Goal: Task Accomplishment & Management: Use online tool/utility

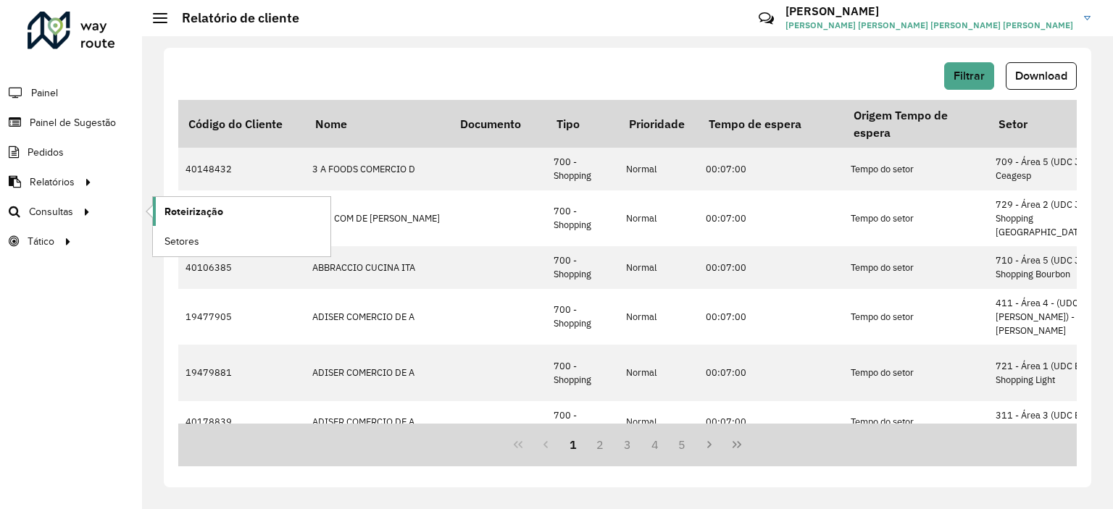
click at [193, 214] on span "Roteirização" at bounding box center [193, 211] width 59 height 15
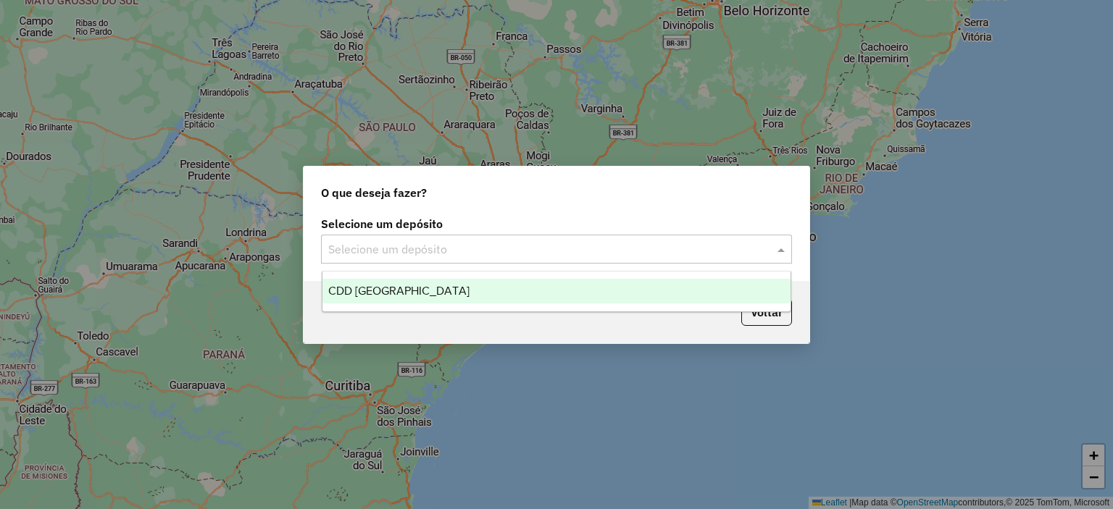
click at [413, 262] on div "Selecione um depósito" at bounding box center [556, 249] width 471 height 29
click at [407, 280] on div "CDD [GEOGRAPHIC_DATA]" at bounding box center [556, 291] width 469 height 25
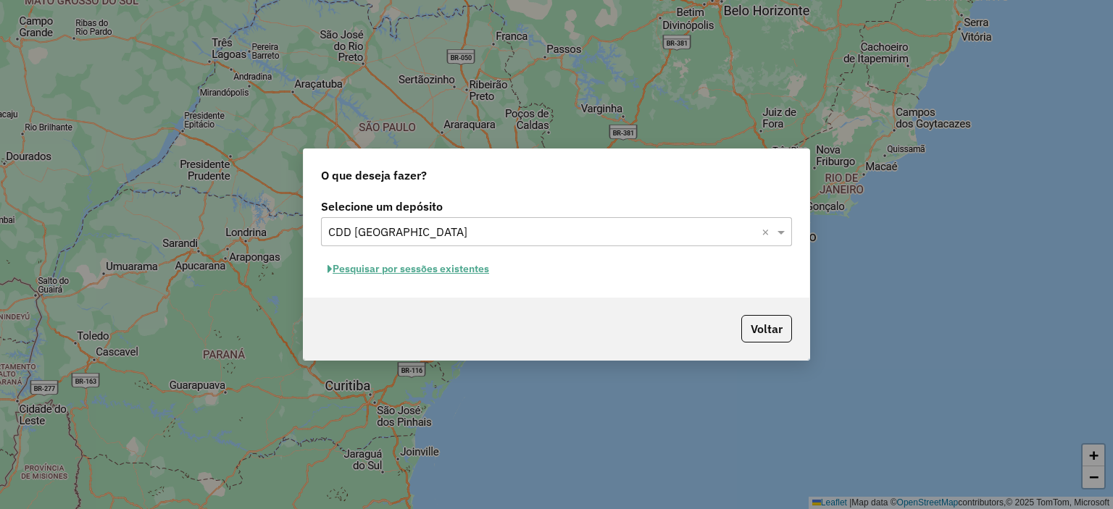
click at [450, 274] on button "Pesquisar por sessões existentes" at bounding box center [408, 269] width 175 height 22
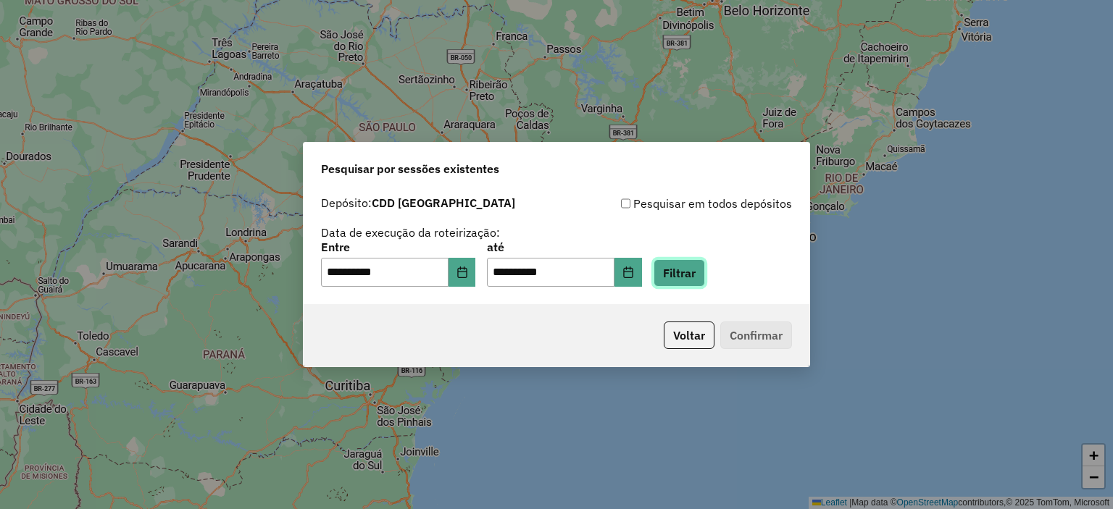
click at [696, 283] on button "Filtrar" at bounding box center [679, 273] width 51 height 28
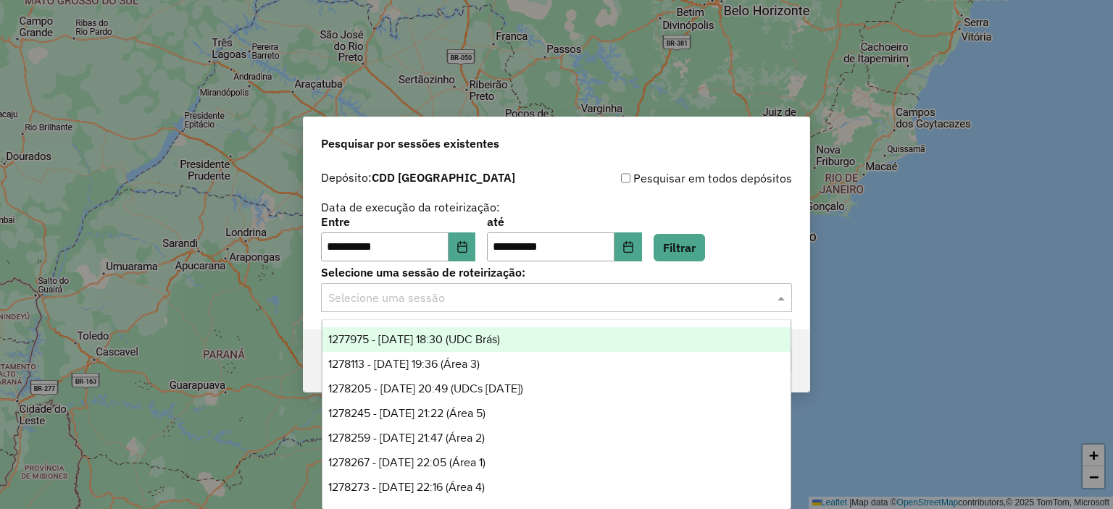
click at [409, 309] on div "Selecione uma sessão" at bounding box center [556, 297] width 471 height 29
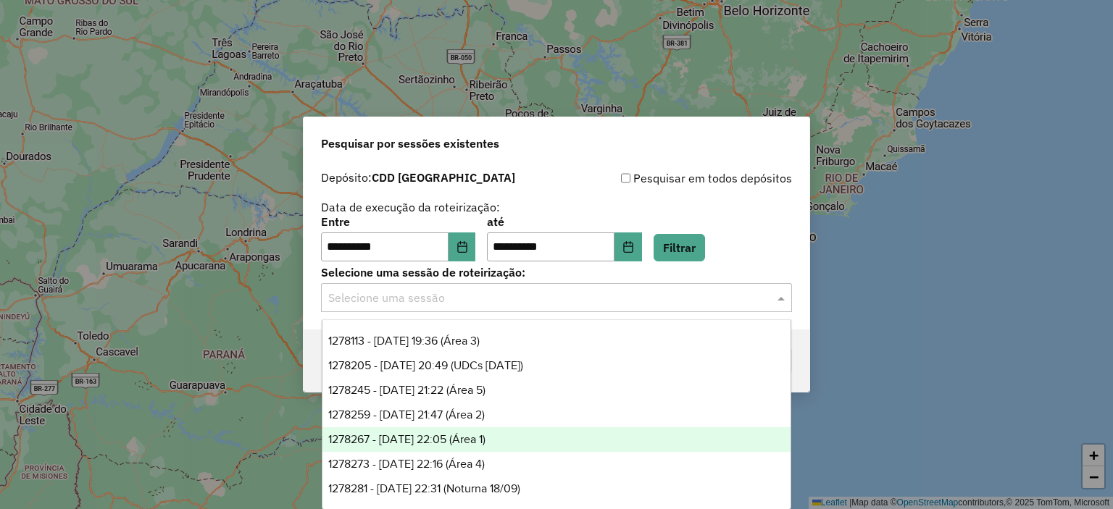
click at [486, 446] on span "1278267 - 18/09/2025 22:05 (Área 1)" at bounding box center [406, 439] width 157 height 12
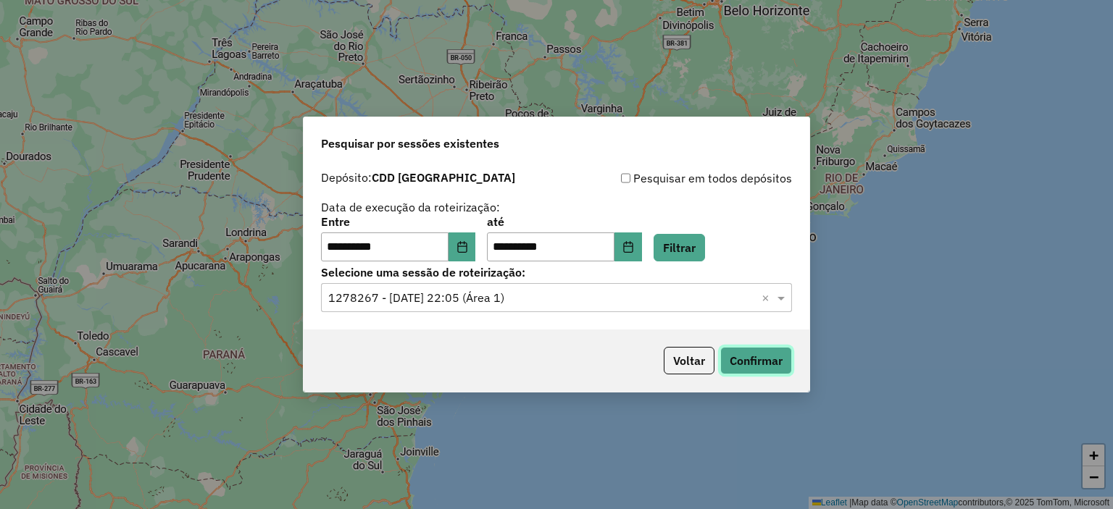
click at [772, 366] on button "Confirmar" at bounding box center [756, 361] width 72 height 28
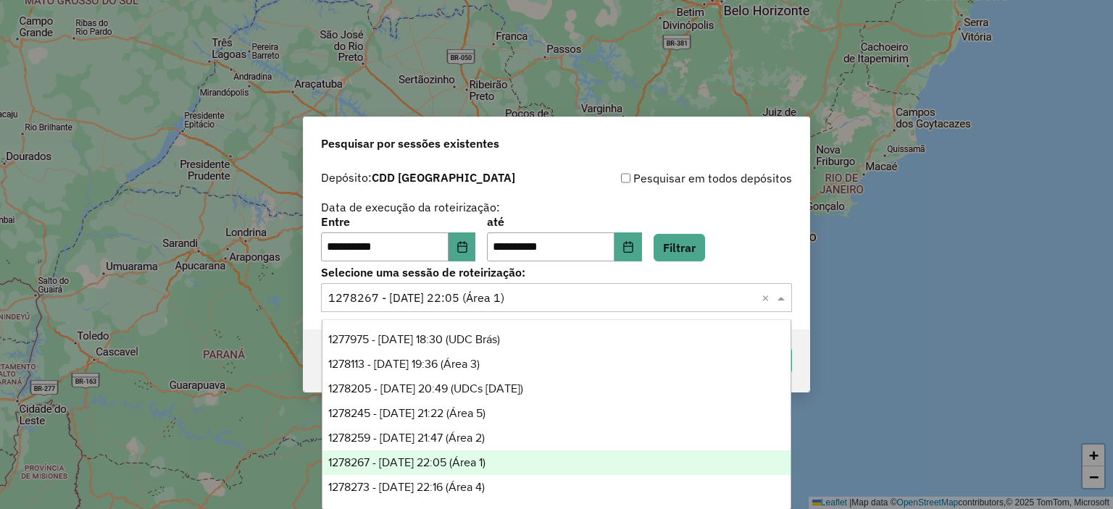
click at [675, 290] on input "text" at bounding box center [542, 298] width 428 height 17
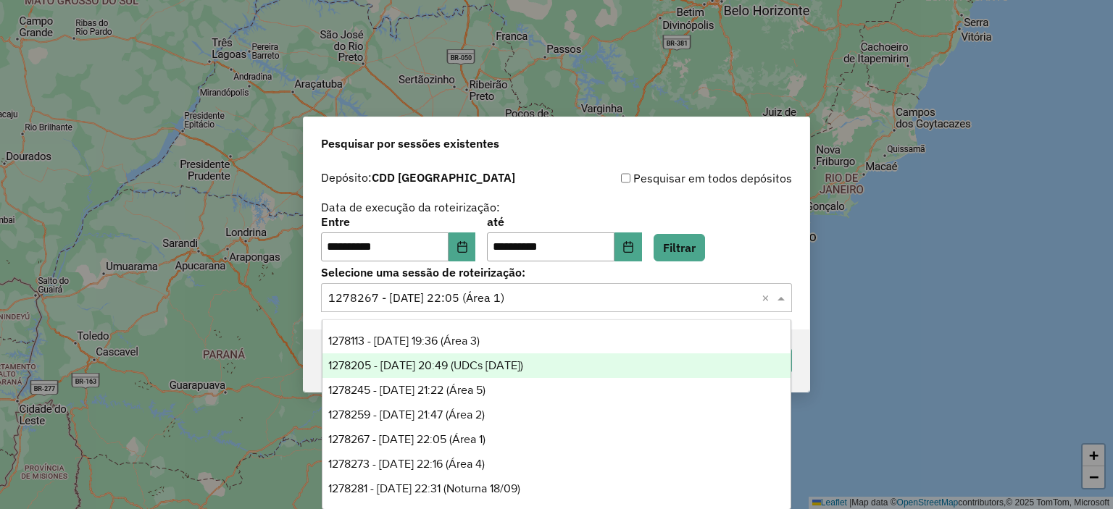
scroll to position [0, 0]
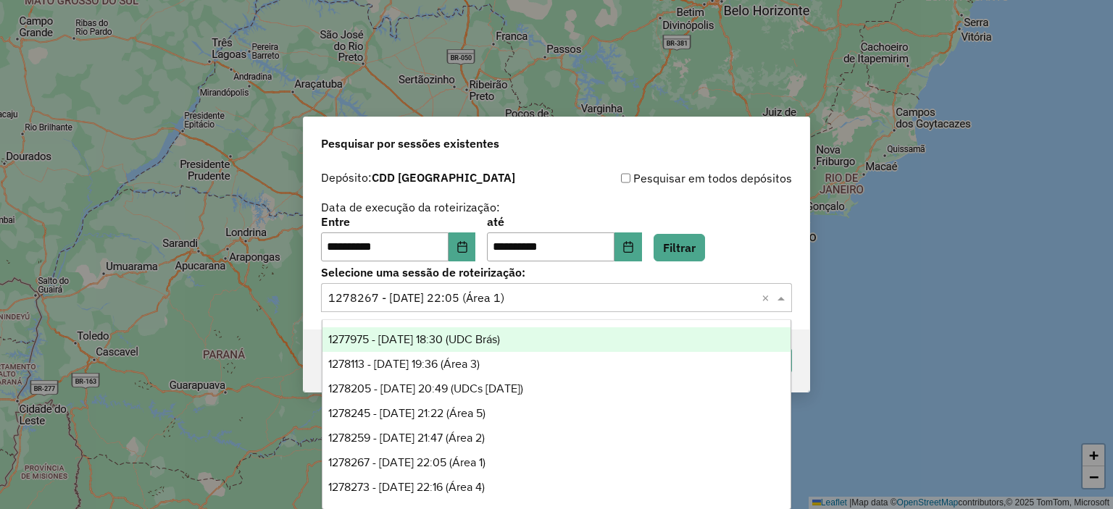
click at [517, 348] on div "1277975 - 18/09/2025 18:30 (UDC Brás)" at bounding box center [556, 340] width 469 height 25
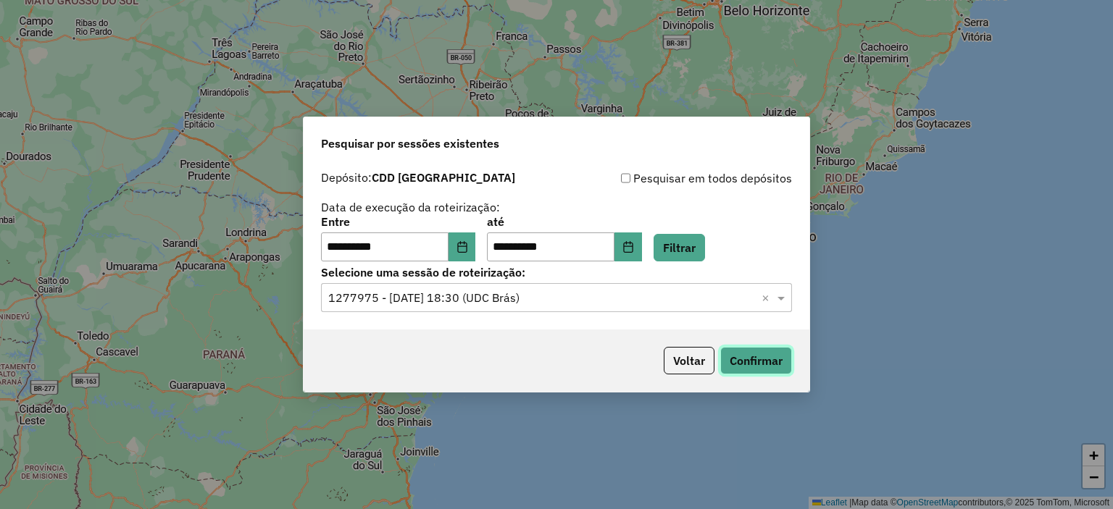
click at [778, 362] on button "Confirmar" at bounding box center [756, 361] width 72 height 28
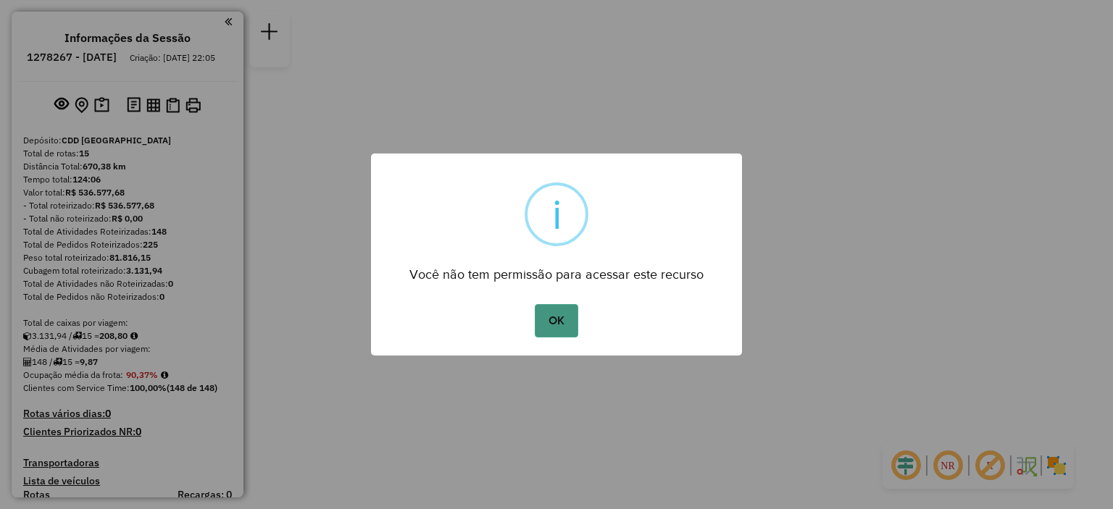
click at [547, 306] on button "OK" at bounding box center [556, 320] width 43 height 33
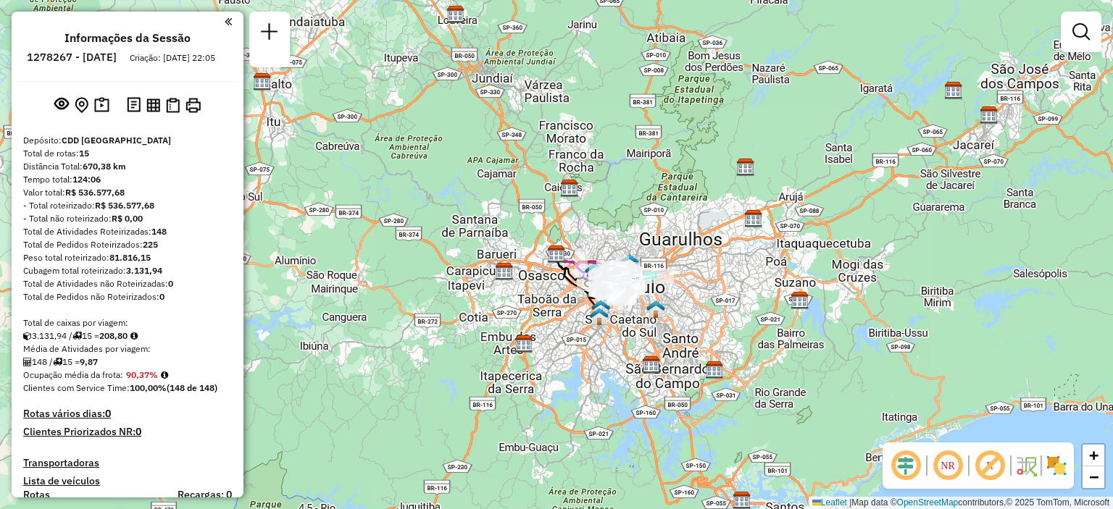
click at [945, 471] on em at bounding box center [947, 466] width 35 height 35
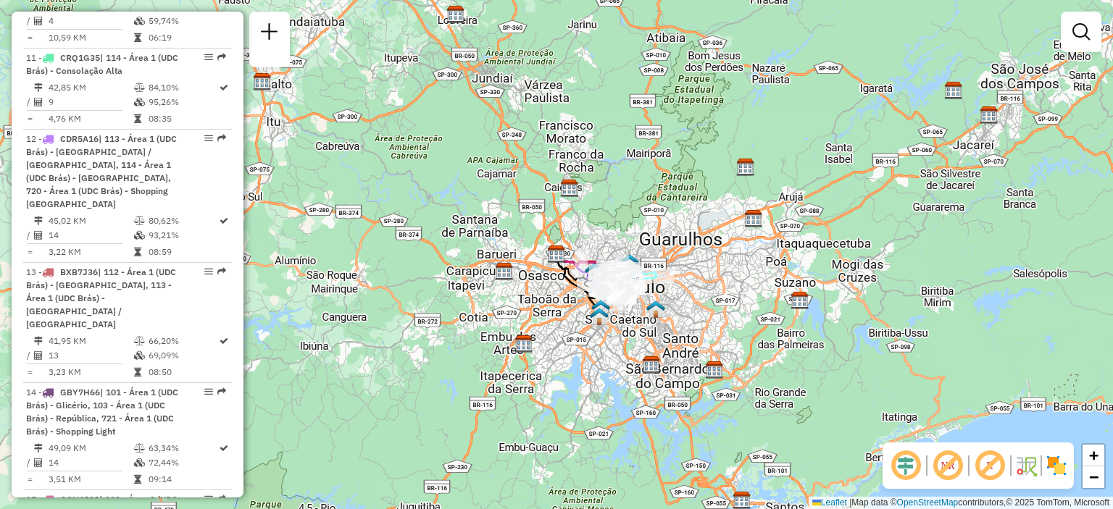
scroll to position [1551, 0]
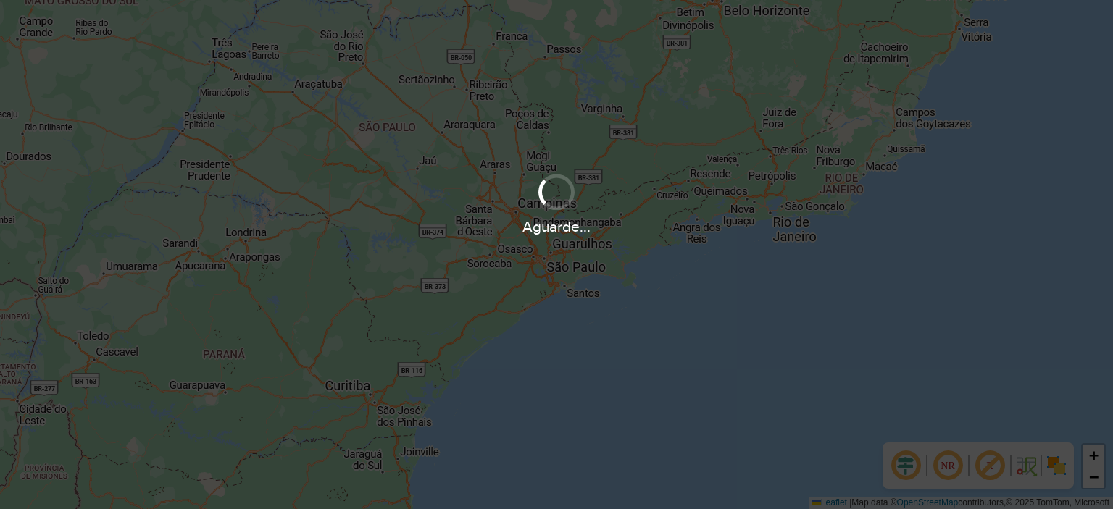
click at [701, 80] on div "Aguarde..." at bounding box center [556, 254] width 1113 height 509
